Goal: Information Seeking & Learning: Learn about a topic

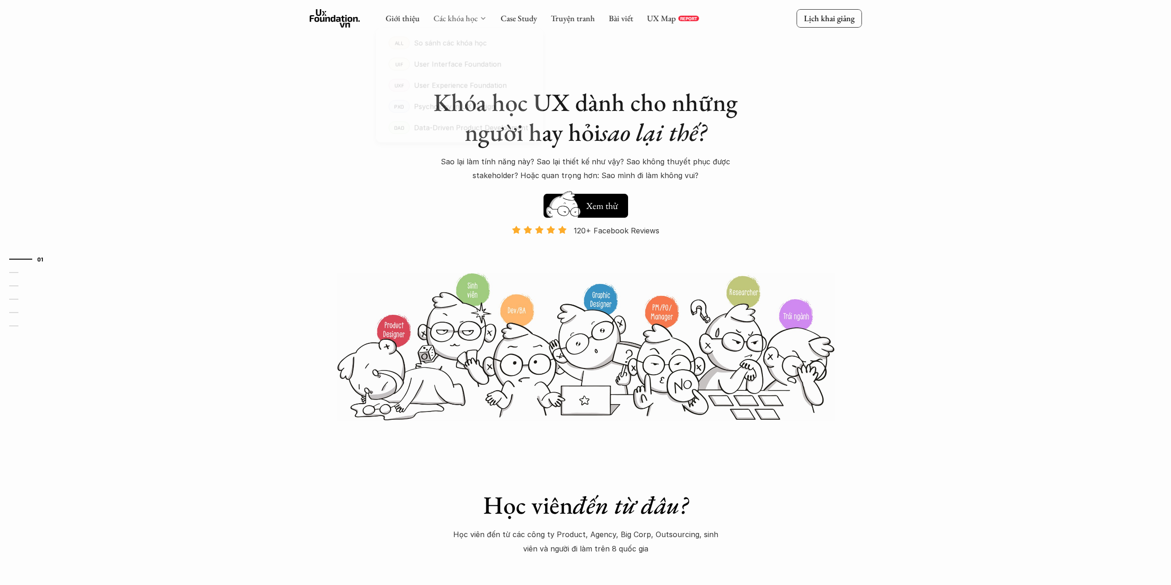
click at [474, 15] on link "Các khóa học" at bounding box center [455, 18] width 44 height 11
click at [453, 110] on p "Psychology in UX Design" at bounding box center [454, 113] width 88 height 14
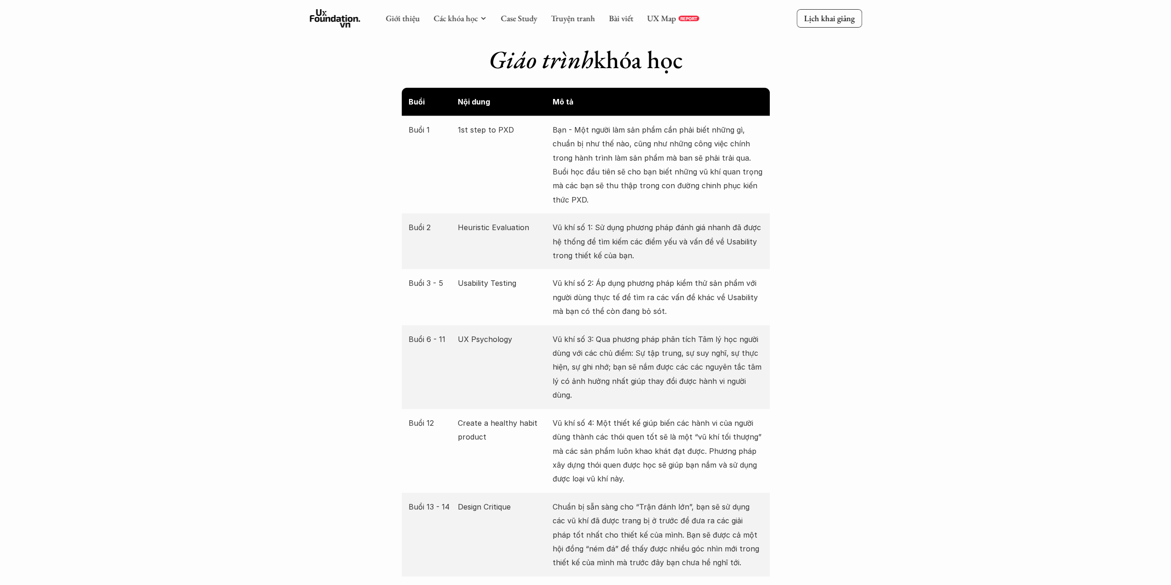
scroll to position [1656, 0]
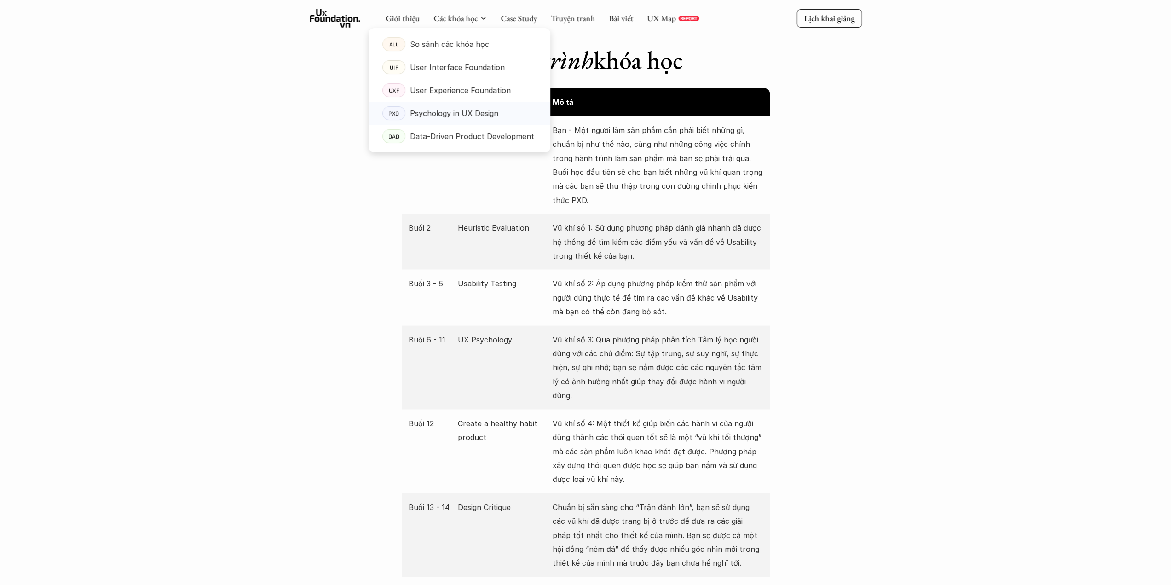
click at [467, 116] on p "Psychology in UX Design" at bounding box center [454, 113] width 88 height 14
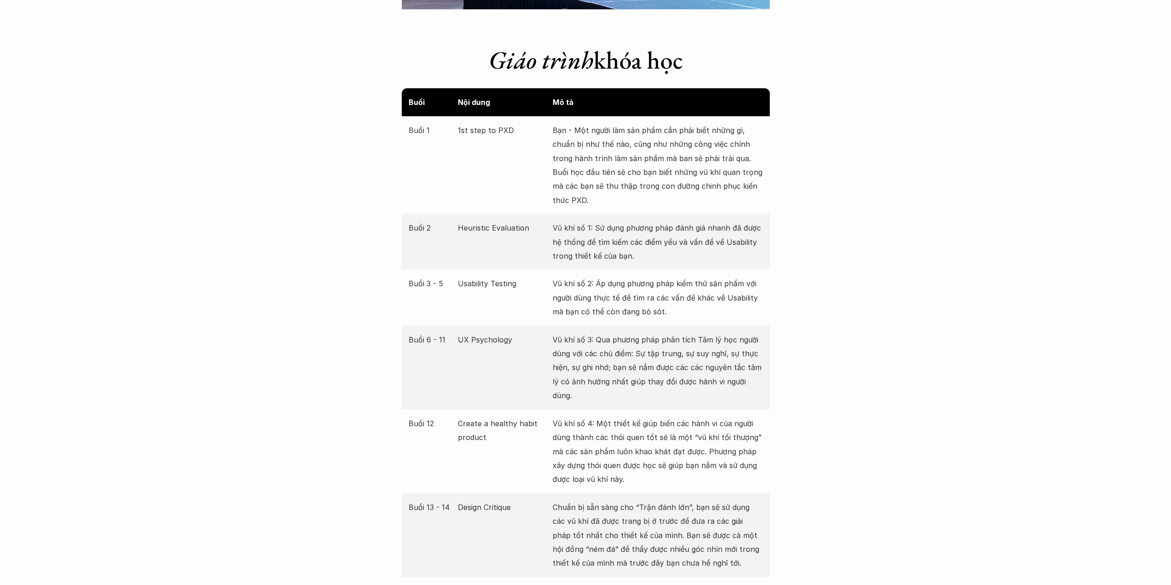
click at [463, 226] on p "Heuristic Evaluation" at bounding box center [503, 227] width 90 height 14
copy p "Heuristic Evaluation"
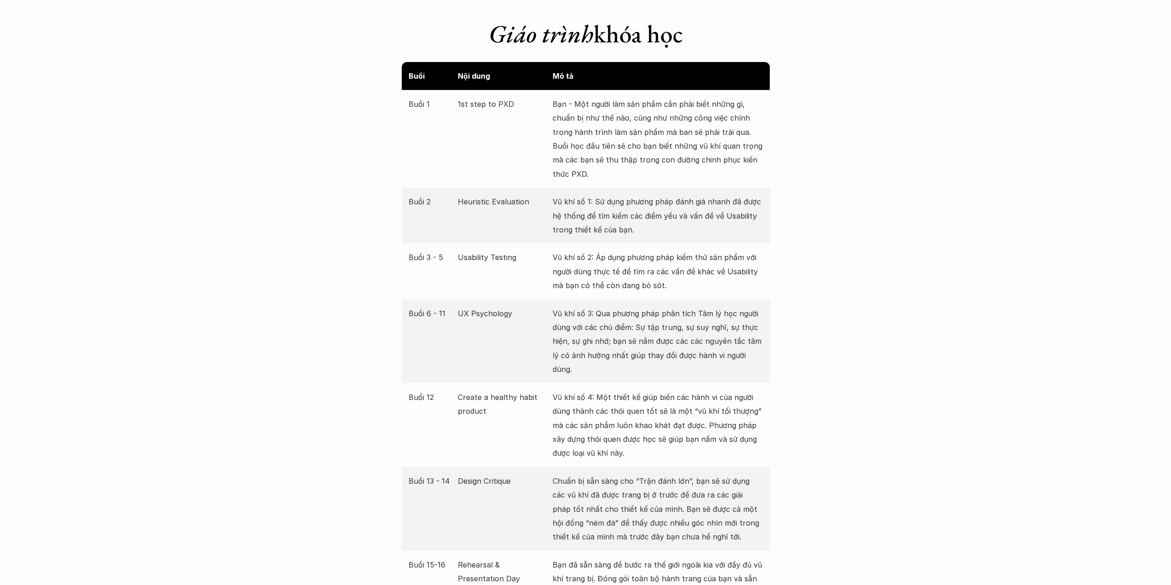
scroll to position [1748, 0]
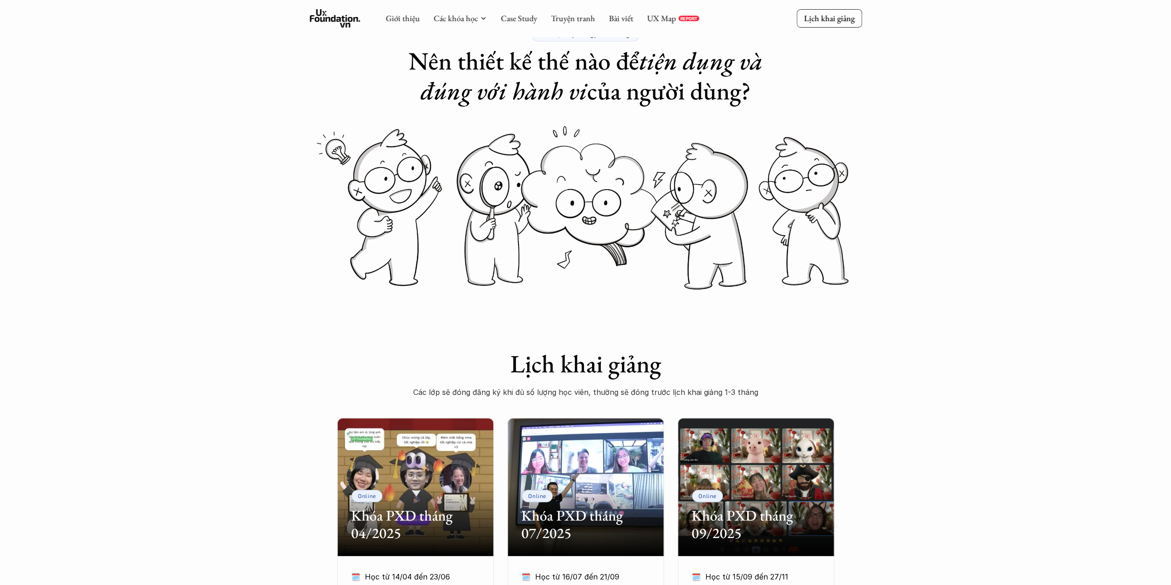
scroll to position [0, 0]
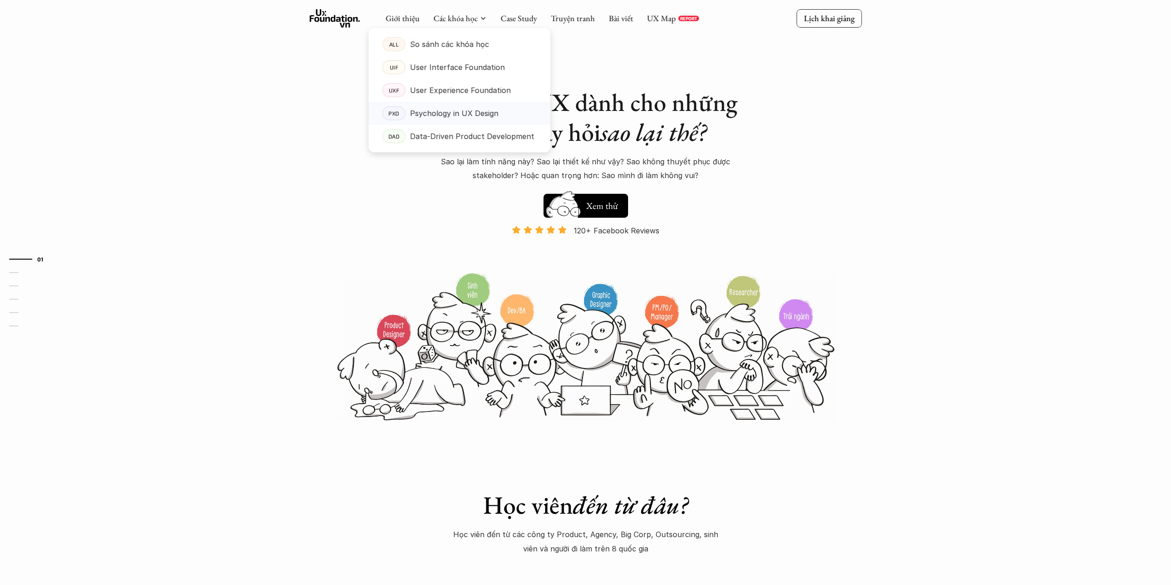
click at [452, 115] on p "Psychology in UX Design" at bounding box center [454, 113] width 88 height 14
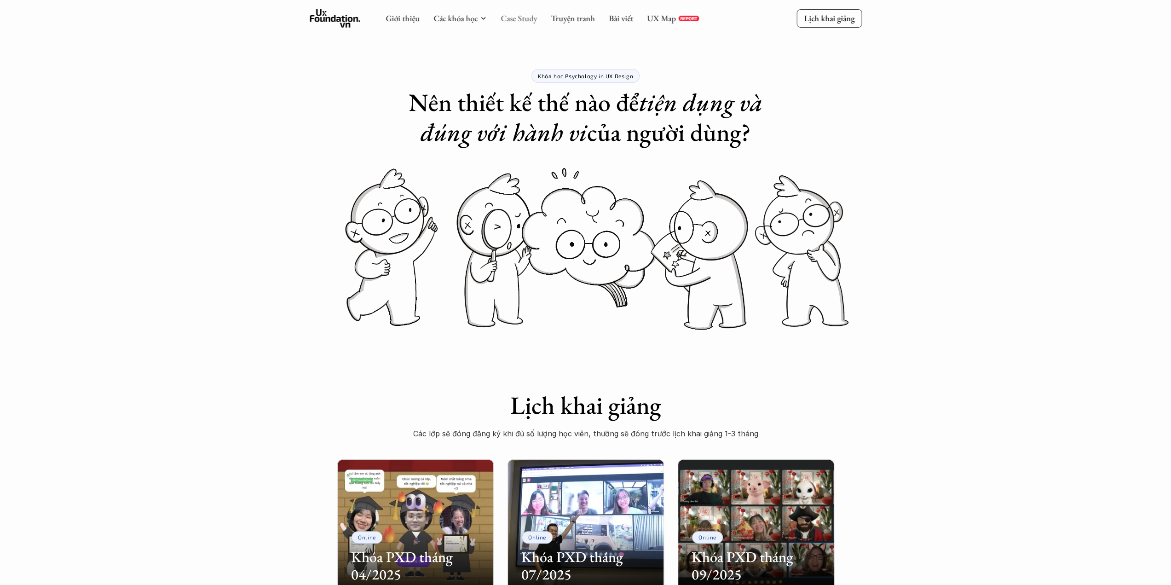
click at [511, 22] on link "Case Study" at bounding box center [519, 18] width 36 height 11
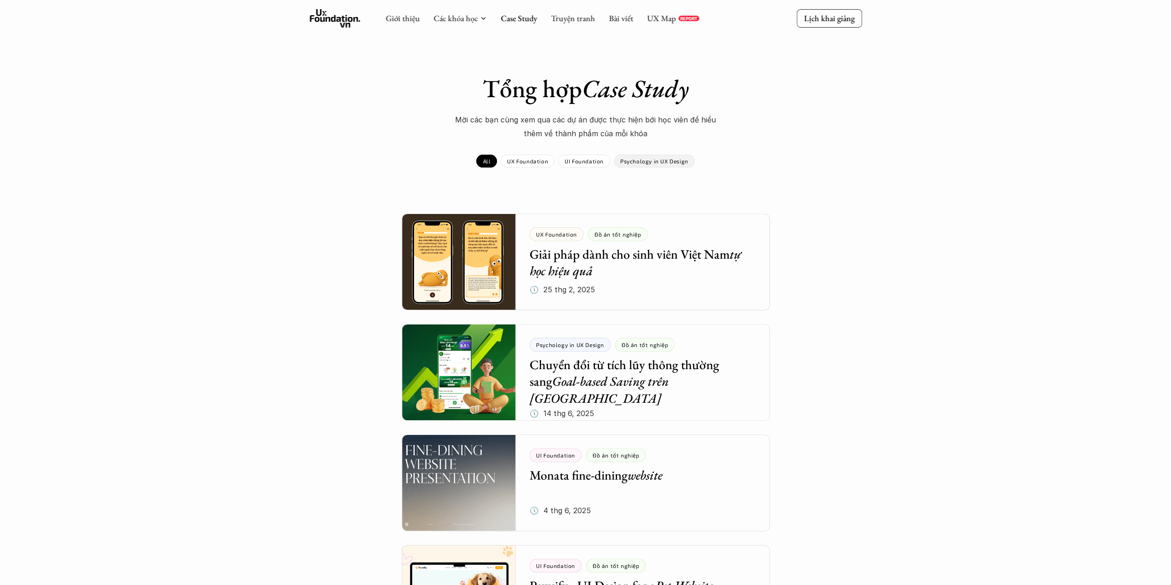
click at [630, 161] on p "Psychology in UX Design" at bounding box center [654, 161] width 68 height 6
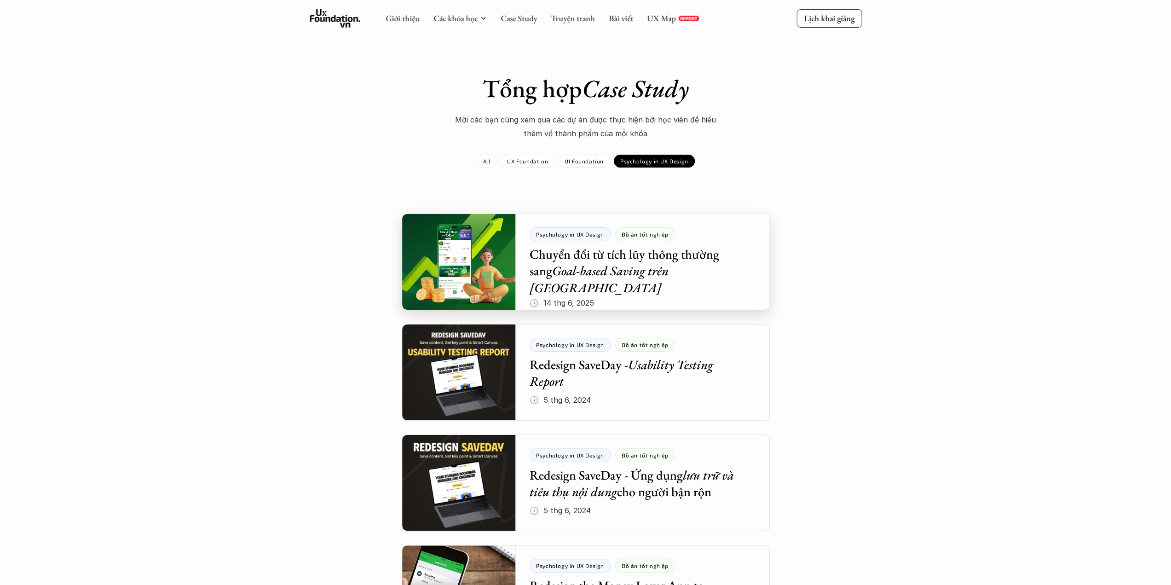
click at [664, 276] on div at bounding box center [586, 261] width 368 height 97
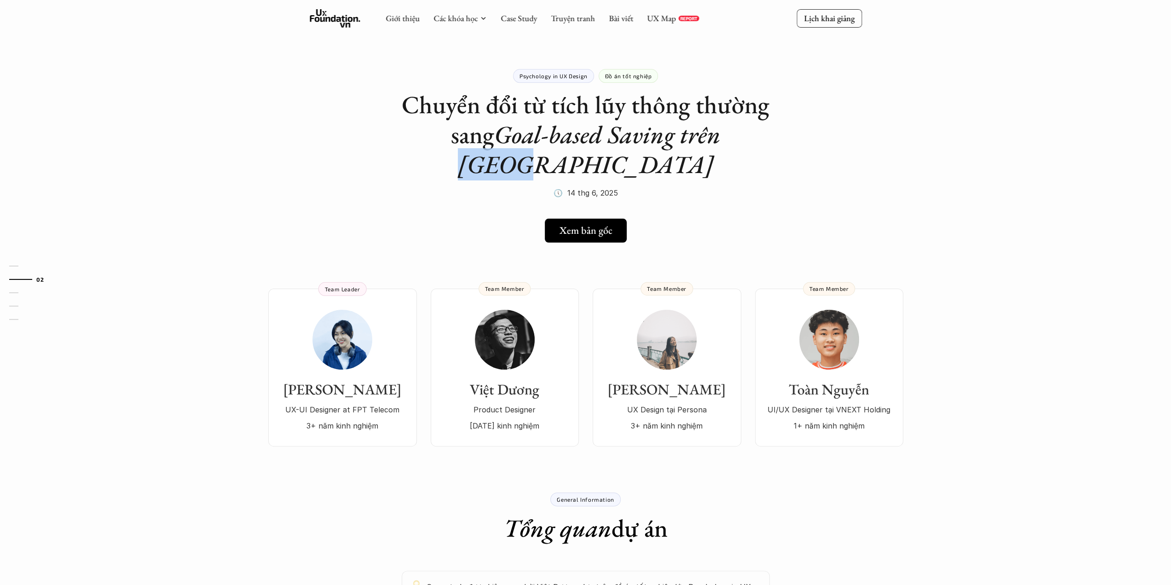
drag, startPoint x: 753, startPoint y: 148, endPoint x: 704, endPoint y: 142, distance: 49.5
click at [704, 142] on em "Goal-based Saving trên [GEOGRAPHIC_DATA]" at bounding box center [592, 149] width 268 height 62
click at [707, 149] on em "Goal-based Saving trên [GEOGRAPHIC_DATA]" at bounding box center [592, 149] width 268 height 62
click at [702, 165] on div "Psychology in UX Design Đồ án tốt nghiệp Chuyển đổi từ tích lũy thông thường sa…" at bounding box center [586, 123] width 368 height 154
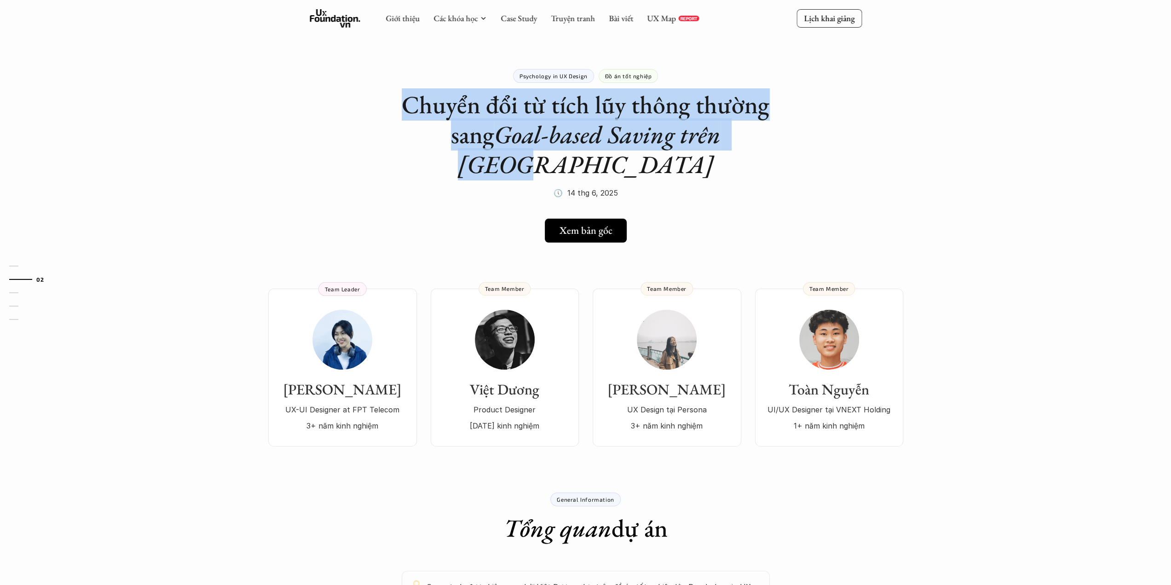
drag, startPoint x: 762, startPoint y: 135, endPoint x: 406, endPoint y: 99, distance: 357.4
click at [406, 99] on h1 "Chuyển đổi từ tích lũy thông thường sang Goal-based Saving trên Tikop" at bounding box center [586, 134] width 368 height 89
drag, startPoint x: 754, startPoint y: 135, endPoint x: 410, endPoint y: 111, distance: 344.1
click at [410, 111] on h1 "Chuyển đổi từ tích lũy thông thường sang Goal-based Saving trên Tikop" at bounding box center [586, 134] width 368 height 89
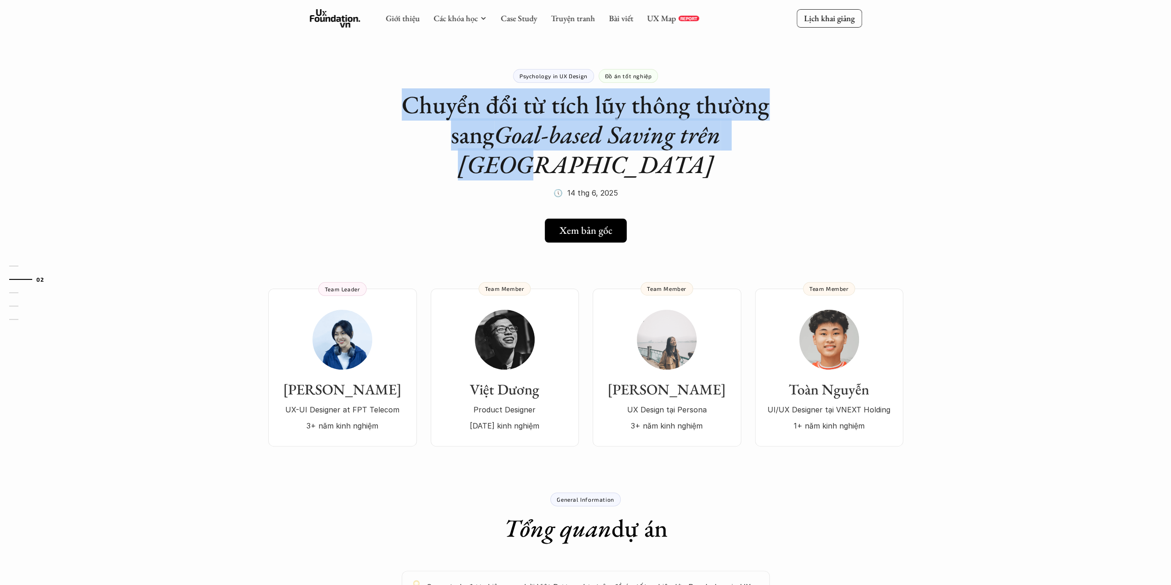
click at [414, 110] on h1 "Chuyển đổi từ tích lũy thông thường sang Goal-based Saving trên Tikop" at bounding box center [586, 134] width 368 height 89
drag, startPoint x: 767, startPoint y: 135, endPoint x: 407, endPoint y: 112, distance: 361.5
click at [407, 112] on h1 "Chuyển đổi từ tích lũy thông thường sang Goal-based Saving trên Tikop" at bounding box center [586, 134] width 368 height 89
drag, startPoint x: 776, startPoint y: 134, endPoint x: 386, endPoint y: 102, distance: 391.5
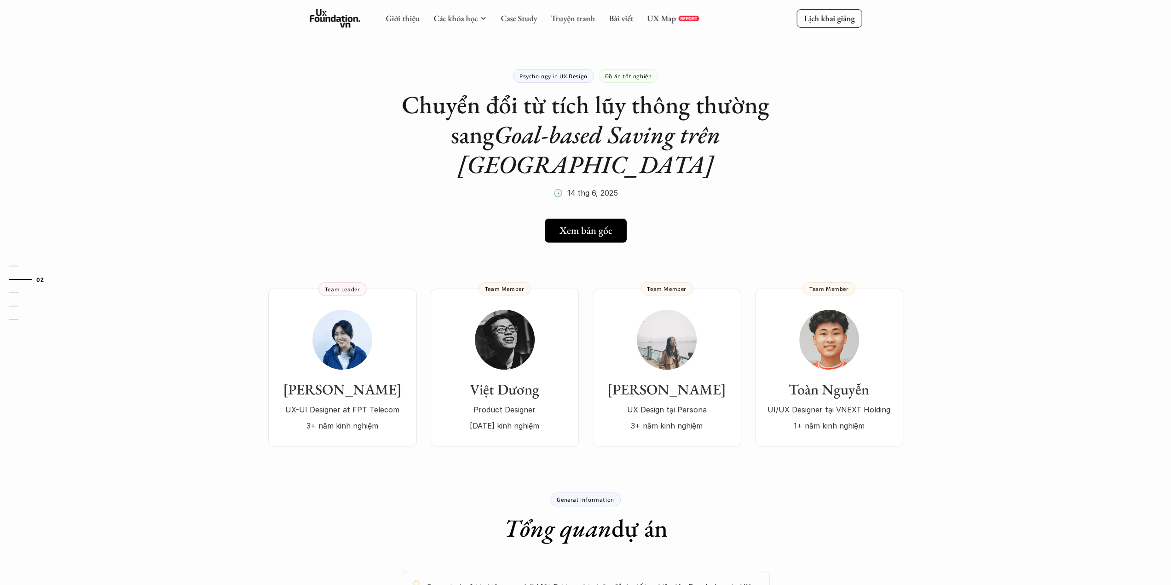
click at [571, 225] on h5 "Xem bản gốc" at bounding box center [582, 231] width 53 height 12
